Goal: Information Seeking & Learning: Find specific page/section

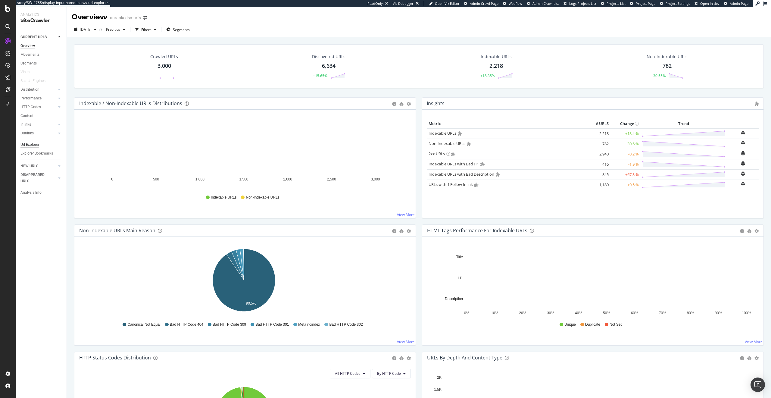
click at [34, 146] on div "Url Explorer" at bounding box center [29, 145] width 19 height 6
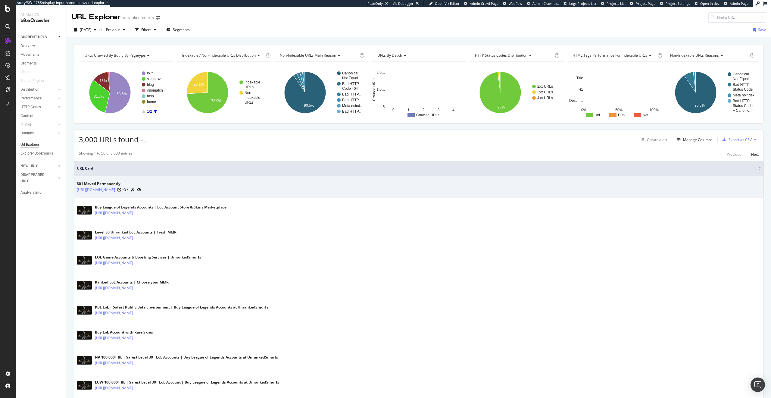
drag, startPoint x: 76, startPoint y: 190, endPoint x: 127, endPoint y: 192, distance: 51.9
click at [127, 192] on td "301 Moved Permanently [URL][DOMAIN_NAME]" at bounding box center [418, 187] width 689 height 22
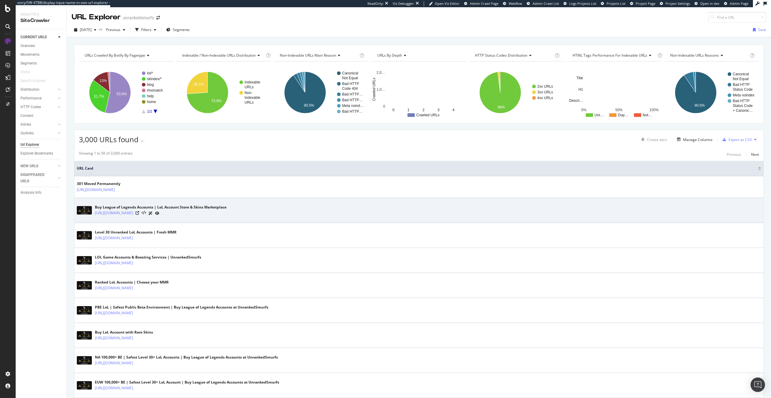
drag, startPoint x: 92, startPoint y: 213, endPoint x: 150, endPoint y: 217, distance: 57.7
click at [150, 217] on div "Buy League of Legends Accounts | LoL Account Store & Skins Marketplace [URL][DO…" at bounding box center [419, 210] width 684 height 15
click at [146, 219] on td "Buy League of Legends Accounts | LoL Account Store & Skins Marketplace [URL][DO…" at bounding box center [418, 210] width 689 height 25
drag, startPoint x: 93, startPoint y: 214, endPoint x: 163, endPoint y: 214, distance: 70.5
click at [163, 214] on div "Buy League of Legends Accounts | LoL Account Store & Skins Marketplace [URL][DO…" at bounding box center [419, 210] width 684 height 15
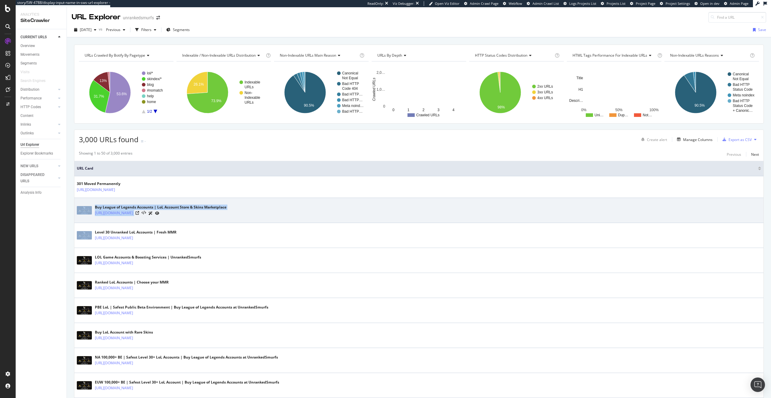
drag, startPoint x: 145, startPoint y: 219, endPoint x: 104, endPoint y: 217, distance: 40.8
click at [145, 219] on td "Buy League of Legends Accounts | LoL Account Store & Skins Marketplace [URL][DO…" at bounding box center [418, 210] width 689 height 25
click at [93, 214] on div "Buy League of Legends Accounts | LoL Account Store & Skins Marketplace [URL][DO…" at bounding box center [419, 210] width 684 height 15
drag, startPoint x: 94, startPoint y: 213, endPoint x: 154, endPoint y: 212, distance: 60.0
click at [154, 212] on div "Buy League of Legends Accounts | LoL Account Store & Skins Marketplace [URL][DO…" at bounding box center [419, 210] width 684 height 15
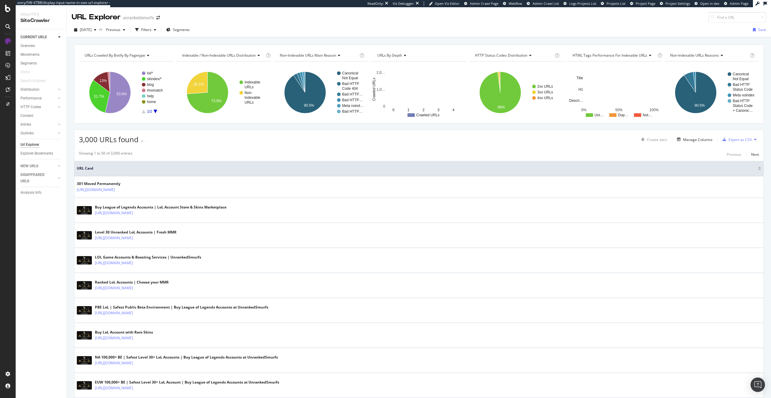
copy link "[URL][DOMAIN_NAME]"
